Goal: Task Accomplishment & Management: Manage account settings

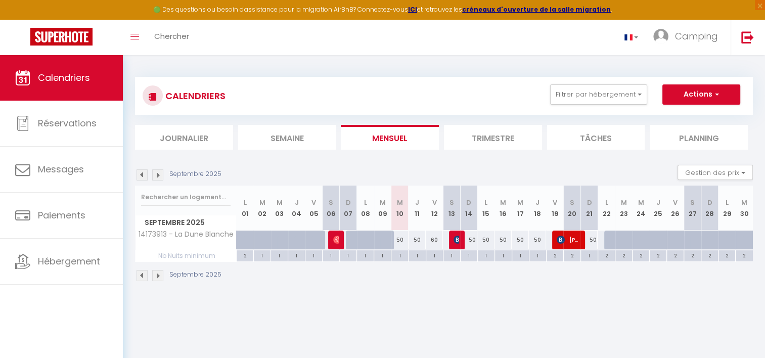
click at [158, 177] on img at bounding box center [157, 174] width 11 height 11
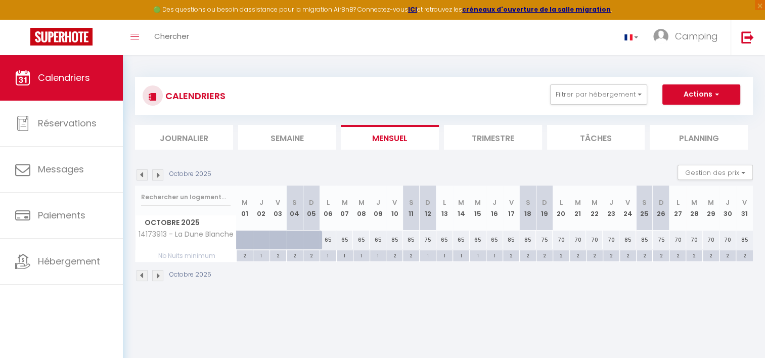
click at [158, 173] on img at bounding box center [157, 174] width 11 height 11
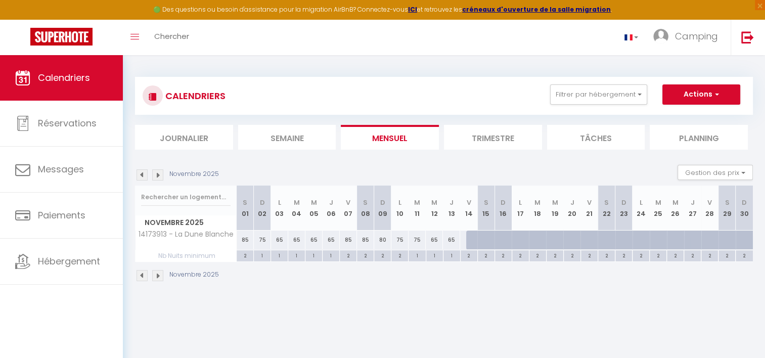
click at [451, 253] on div "1" at bounding box center [451, 255] width 17 height 10
type input "1"
type input "Jeu 13 Novembre 2025"
type input "Ven 14 Novembre 2025"
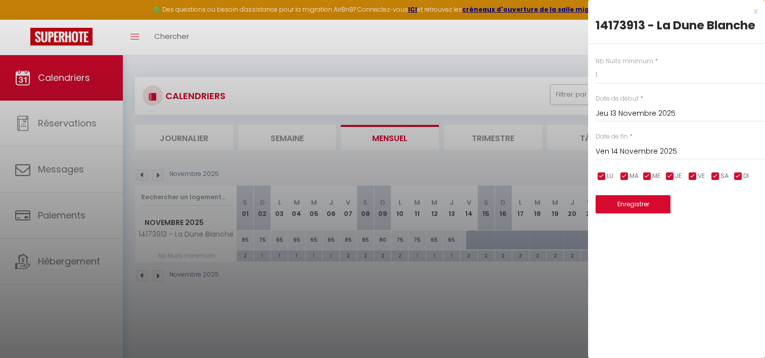
click at [538, 278] on div at bounding box center [382, 179] width 765 height 358
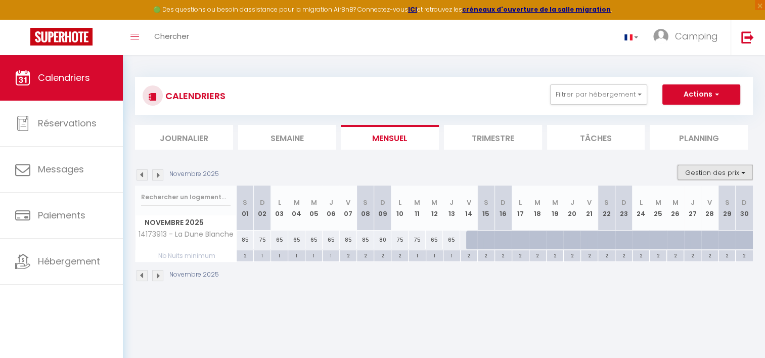
click at [700, 174] on button "Gestion des prix" at bounding box center [714, 172] width 75 height 15
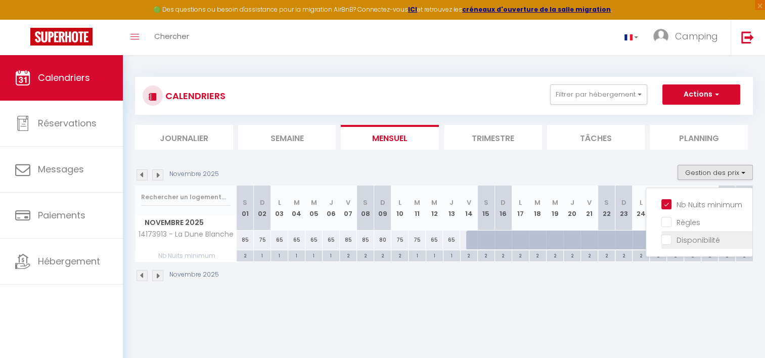
click at [667, 239] on input "Disponibilité" at bounding box center [706, 239] width 91 height 10
checkbox input "true"
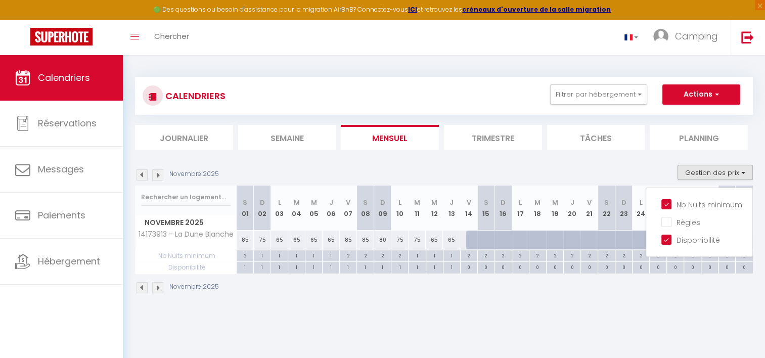
click at [616, 306] on div "CALENDRIERS Filtrer par hébergement Agence Etaples 14173913 - La Dune Blanche E…" at bounding box center [444, 185] width 642 height 261
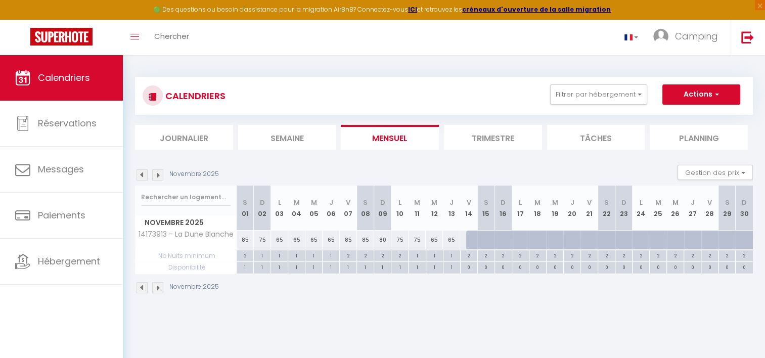
click at [399, 239] on div "75" at bounding box center [399, 240] width 17 height 19
type input "75"
type input "Lun 10 Novembre 2025"
type input "[DATE]"
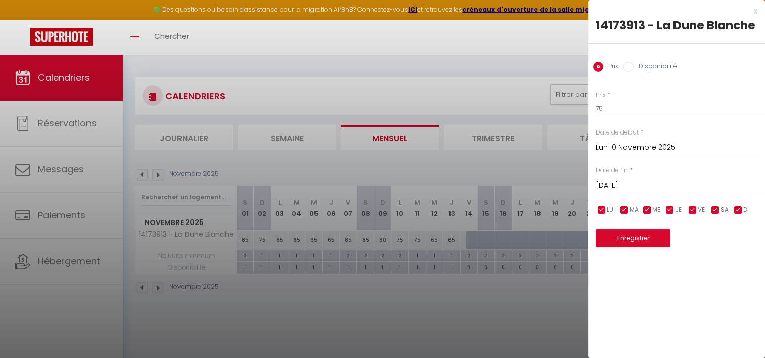
click at [459, 333] on div at bounding box center [382, 179] width 765 height 358
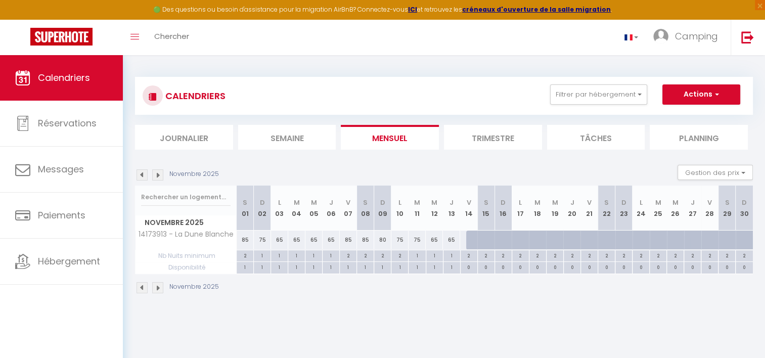
click at [452, 242] on div "65" at bounding box center [451, 240] width 17 height 19
type input "65"
select select "1"
type input "Jeu 13 Novembre 2025"
type input "Ven 14 Novembre 2025"
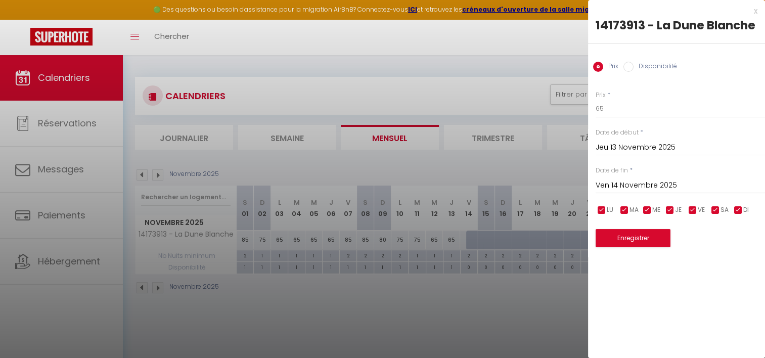
click at [633, 70] on label "Disponibilité" at bounding box center [654, 67] width 43 height 11
click at [633, 70] on input "Disponibilité" at bounding box center [628, 67] width 10 height 10
radio input "true"
radio input "false"
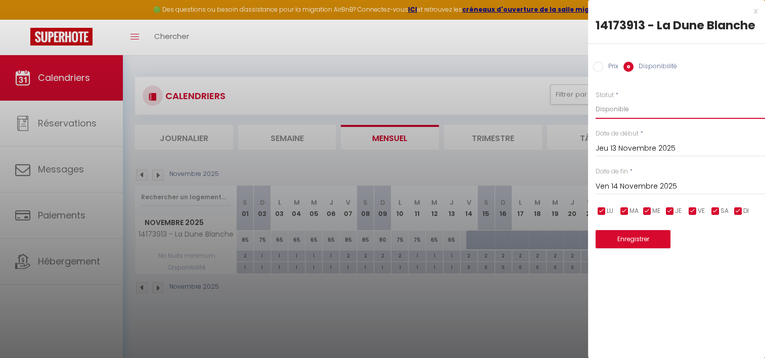
click at [617, 115] on select "Disponible Indisponible" at bounding box center [680, 109] width 169 height 19
select select "0"
click at [596, 100] on select "Disponible Indisponible" at bounding box center [680, 109] width 169 height 19
click at [630, 239] on button "Enregistrer" at bounding box center [633, 239] width 75 height 18
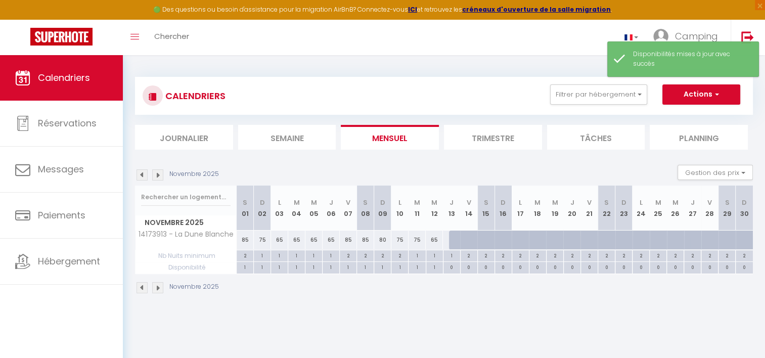
click at [437, 238] on div "65" at bounding box center [434, 240] width 17 height 19
select select "1"
type input "Mer 12 Novembre 2025"
type input "Jeu 13 Novembre 2025"
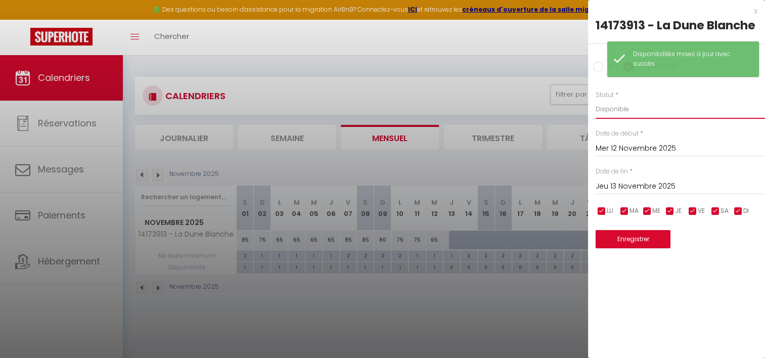
click at [628, 111] on select "Disponible Indisponible" at bounding box center [680, 109] width 169 height 19
select select "0"
click at [596, 100] on select "Disponible Indisponible" at bounding box center [680, 109] width 169 height 19
click at [625, 233] on button "Enregistrer" at bounding box center [633, 239] width 75 height 18
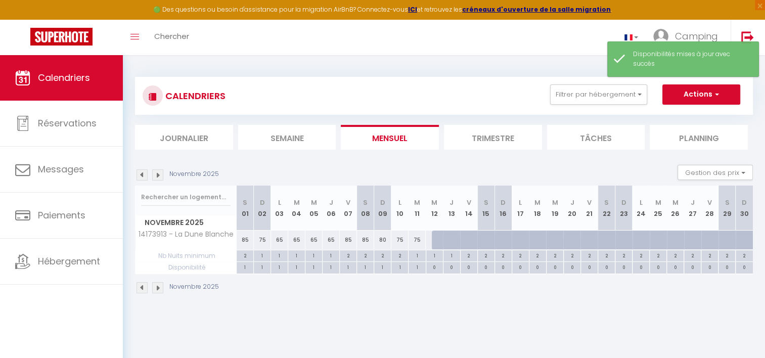
click at [420, 239] on div "75" at bounding box center [417, 240] width 17 height 19
select select "1"
type input "[DATE]"
type input "Mer 12 Novembre 2025"
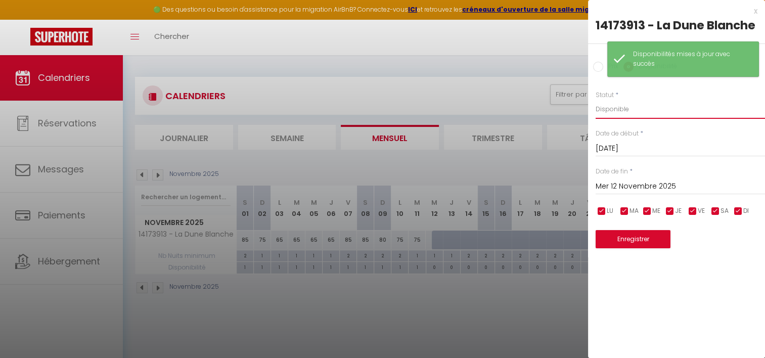
click at [630, 118] on select "Disponible Indisponible" at bounding box center [680, 109] width 169 height 19
select select "0"
click at [596, 100] on select "Disponible Indisponible" at bounding box center [680, 109] width 169 height 19
click at [633, 242] on button "Enregistrer" at bounding box center [633, 239] width 75 height 18
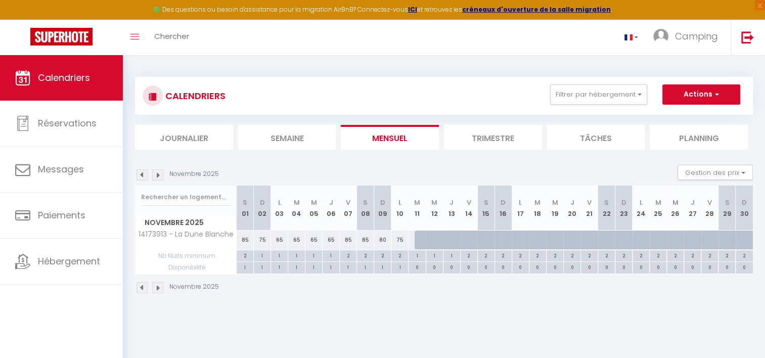
click at [433, 298] on div "Novembre 2025" at bounding box center [444, 289] width 618 height 30
click at [401, 239] on div "75" at bounding box center [399, 240] width 17 height 19
select select "1"
type input "Lun 10 Novembre 2025"
type input "[DATE]"
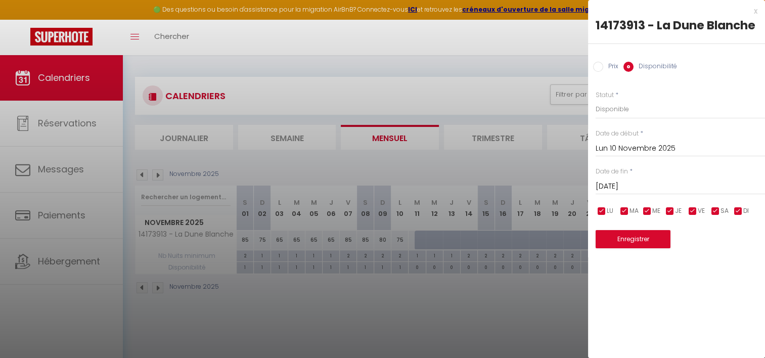
click at [598, 70] on input "Prix" at bounding box center [598, 67] width 10 height 10
radio input "true"
radio input "false"
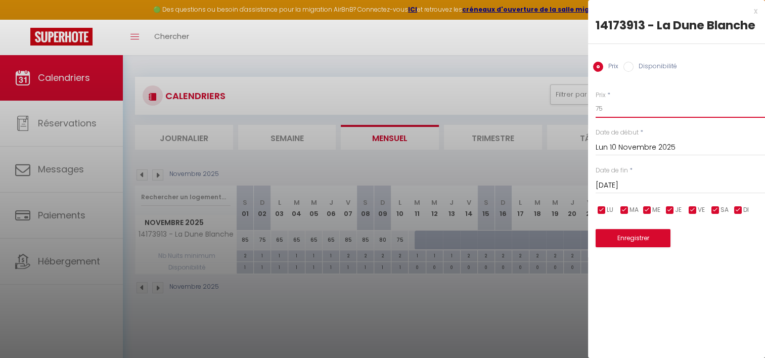
drag, startPoint x: 607, startPoint y: 109, endPoint x: 573, endPoint y: 111, distance: 33.4
click at [573, 111] on body "🟢 Des questions ou besoin d'assistance pour la migration AirBnB? Connectez-vous…" at bounding box center [382, 234] width 765 height 358
type input "55"
click at [638, 235] on button "Enregistrer" at bounding box center [633, 238] width 75 height 18
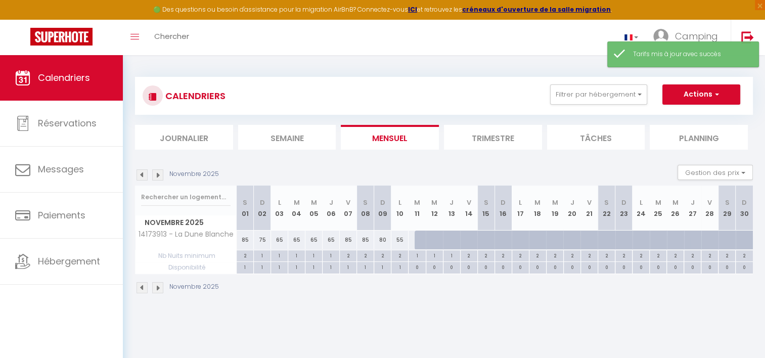
click at [407, 285] on div "Novembre 2025" at bounding box center [444, 289] width 618 height 30
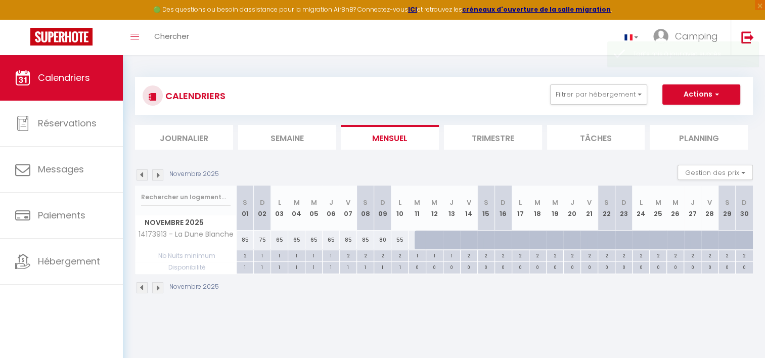
click at [139, 177] on img at bounding box center [142, 174] width 11 height 11
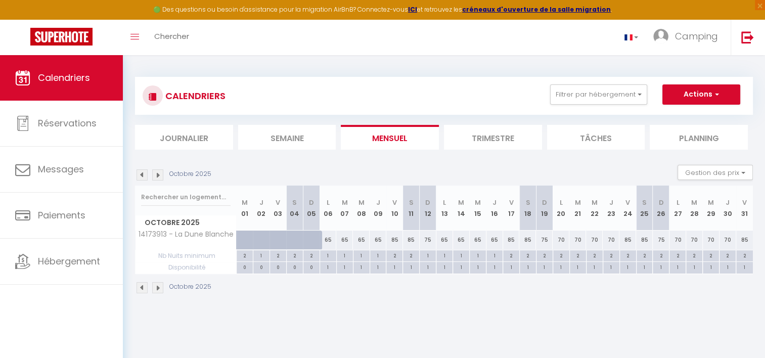
click at [142, 175] on img at bounding box center [142, 174] width 11 height 11
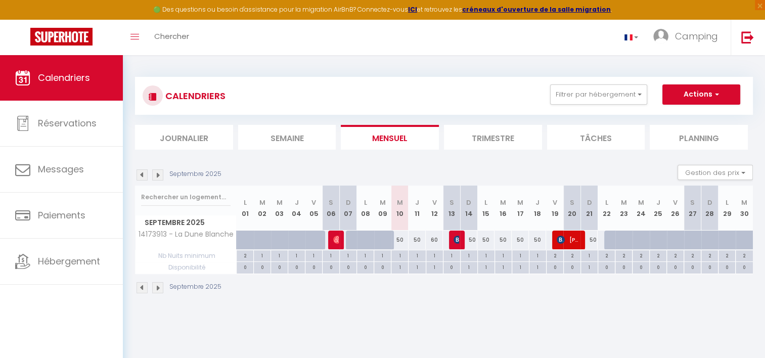
click at [505, 320] on body "🟢 Des questions ou besoin d'assistance pour la migration AirBnB? Connectez-vous…" at bounding box center [382, 234] width 765 height 358
click at [432, 238] on div "60" at bounding box center [434, 240] width 17 height 19
type input "60"
type input "Ven 12 Septembre 2025"
type input "Sam 13 Septembre 2025"
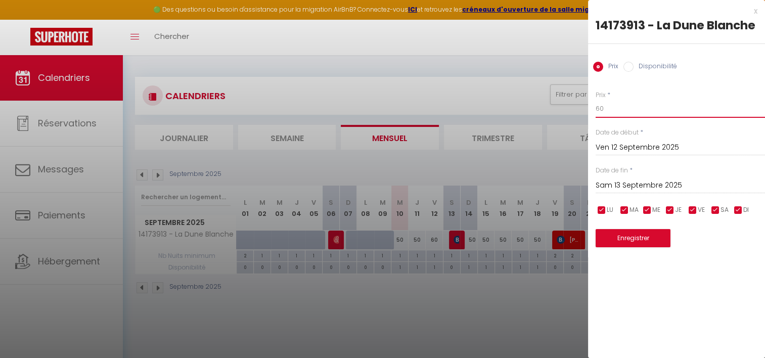
drag, startPoint x: 614, startPoint y: 110, endPoint x: 544, endPoint y: 103, distance: 70.7
click at [544, 103] on body "🟢 Des questions ou besoin d'assistance pour la migration AirBnB? Connectez-vous…" at bounding box center [382, 234] width 765 height 358
type input "55"
click at [644, 238] on button "Enregistrer" at bounding box center [633, 238] width 75 height 18
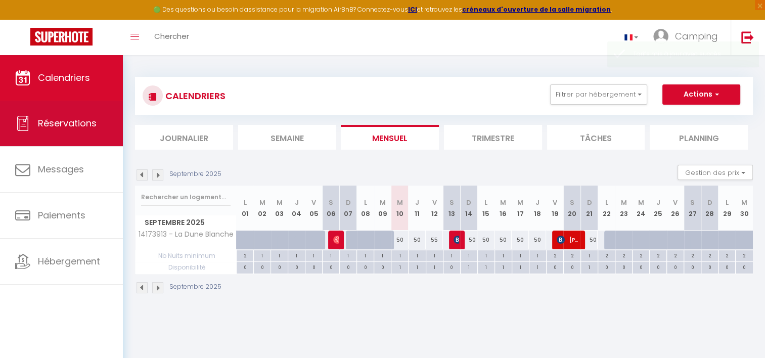
click at [65, 133] on link "Réservations" at bounding box center [61, 124] width 123 height 46
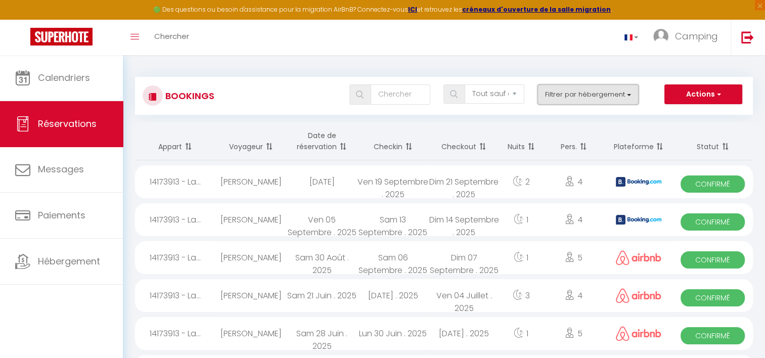
click at [562, 88] on button "Filtrer par hébergement" at bounding box center [587, 94] width 101 height 20
click at [564, 75] on div "Bookings Tous les statuts Annulé Confirmé Non Confirmé Tout sauf annulé No Show…" at bounding box center [444, 91] width 618 height 48
click at [565, 87] on button "Filtrer par hébergement" at bounding box center [587, 94] width 101 height 20
click at [568, 73] on div "Bookings Tous les statuts Annulé Confirmé Non Confirmé Tout sauf annulé No Show…" at bounding box center [444, 91] width 618 height 48
click at [586, 91] on button "Filtrer par hébergement" at bounding box center [587, 94] width 101 height 20
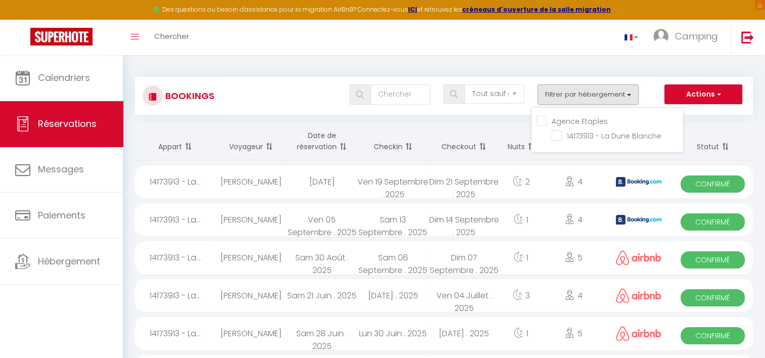
click at [587, 71] on div "Bookings Tous les statuts Annulé Confirmé Non Confirmé Tout sauf annulé No Show…" at bounding box center [444, 91] width 618 height 48
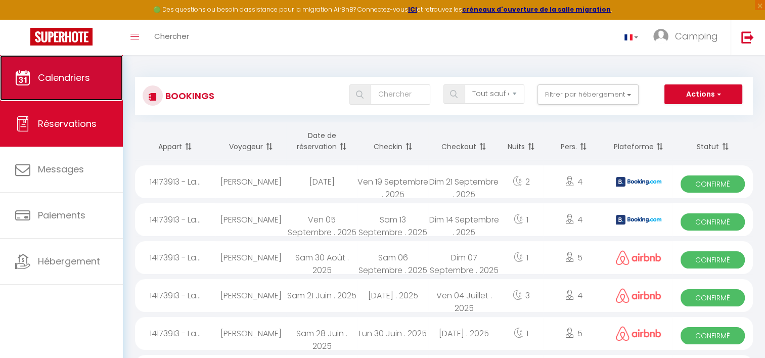
click at [91, 80] on link "Calendriers" at bounding box center [61, 78] width 123 height 46
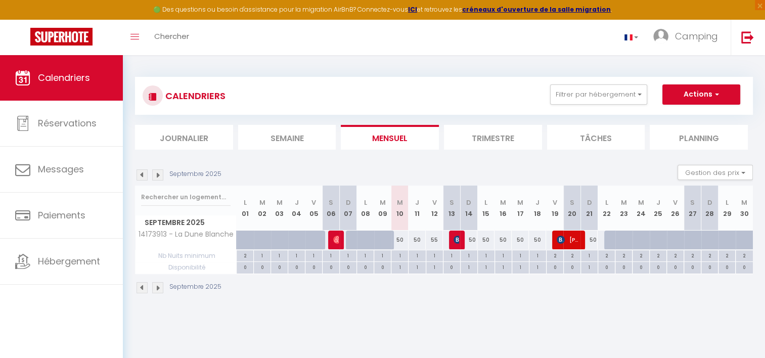
click at [161, 178] on img at bounding box center [157, 174] width 11 height 11
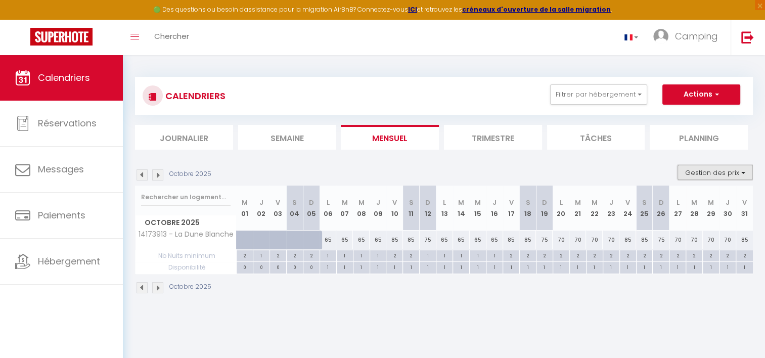
click at [699, 165] on button "Gestion des prix" at bounding box center [714, 172] width 75 height 15
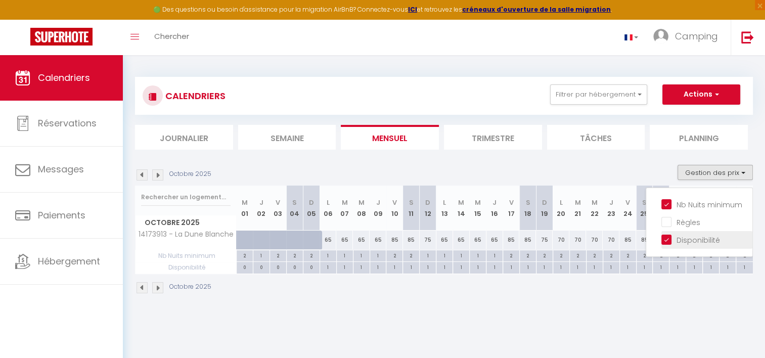
click at [668, 241] on input "Disponibilité" at bounding box center [706, 239] width 91 height 10
checkbox input "false"
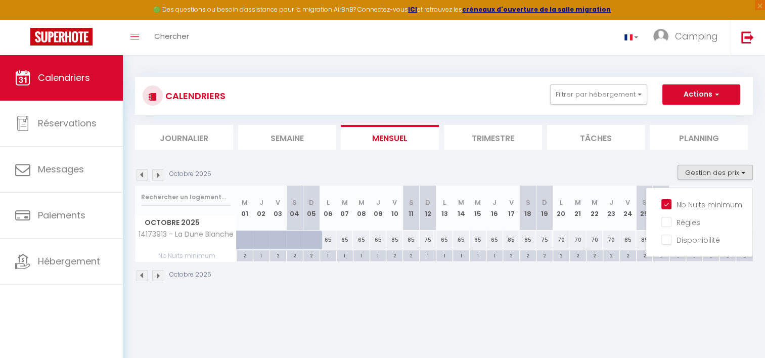
click at [610, 320] on body "🟢 Des questions ou besoin d'assistance pour la migration AirBnB? Connectez-vous…" at bounding box center [382, 234] width 765 height 358
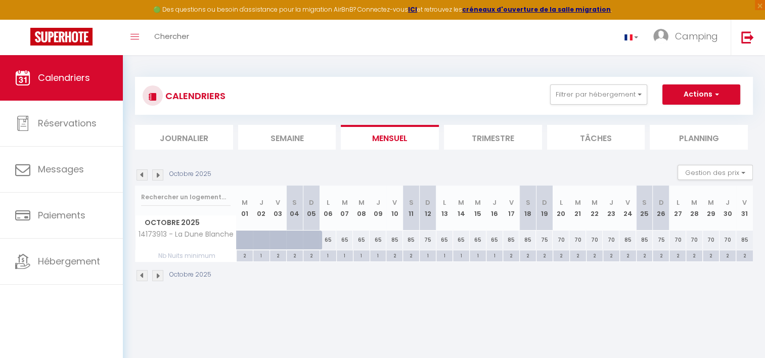
click at [162, 176] on img at bounding box center [157, 174] width 11 height 11
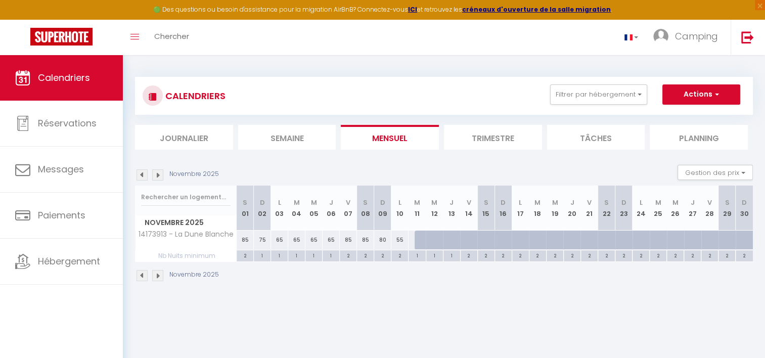
click at [399, 254] on div "2" at bounding box center [399, 255] width 17 height 10
type input "2"
type input "Lun 10 Novembre 2025"
type input "[DATE]"
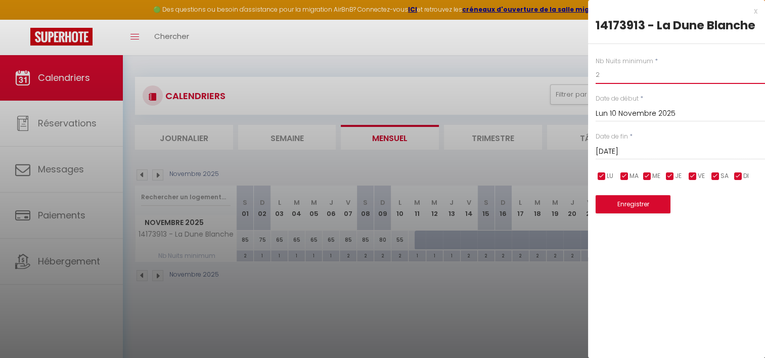
click at [597, 75] on input "2" at bounding box center [680, 75] width 169 height 18
type input "1"
click at [629, 200] on button "Enregistrer" at bounding box center [633, 204] width 75 height 18
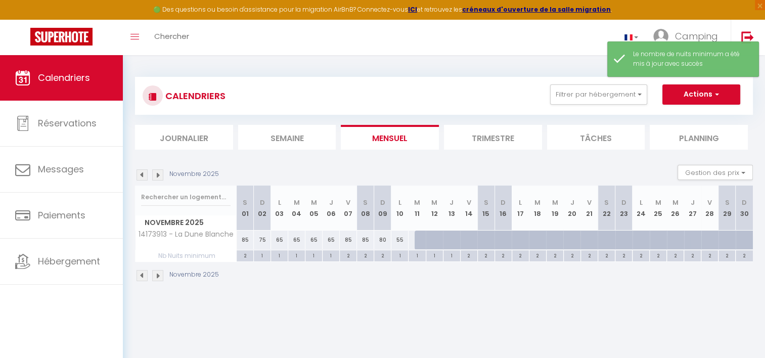
click at [428, 303] on div "CALENDRIERS Filtrer par hébergement Agence Etaples 14173913 - La Dune Blanche E…" at bounding box center [444, 179] width 642 height 249
